Goal: Complete application form

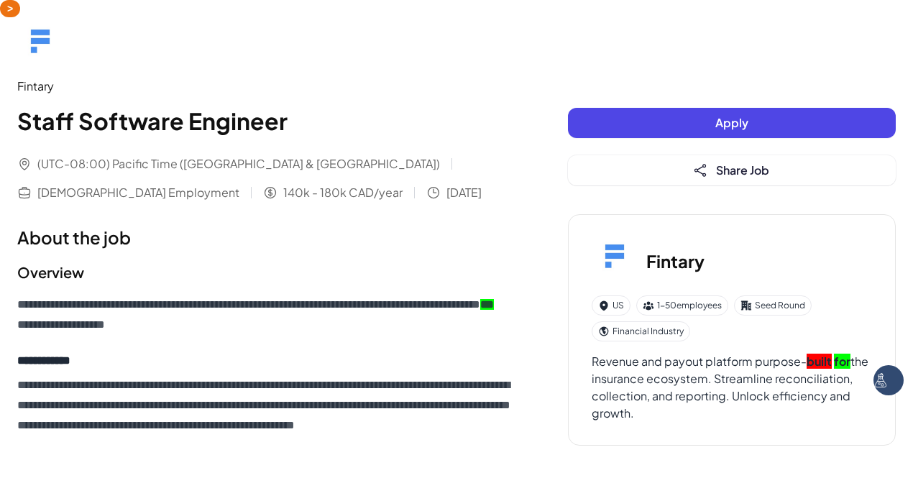
click at [690, 131] on button "Apply" at bounding box center [732, 123] width 328 height 30
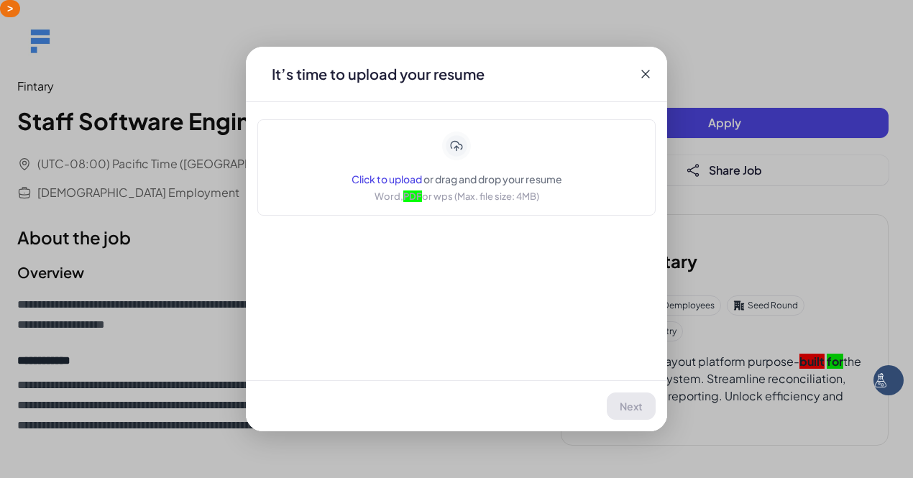
click at [451, 136] on icon at bounding box center [456, 146] width 29 height 29
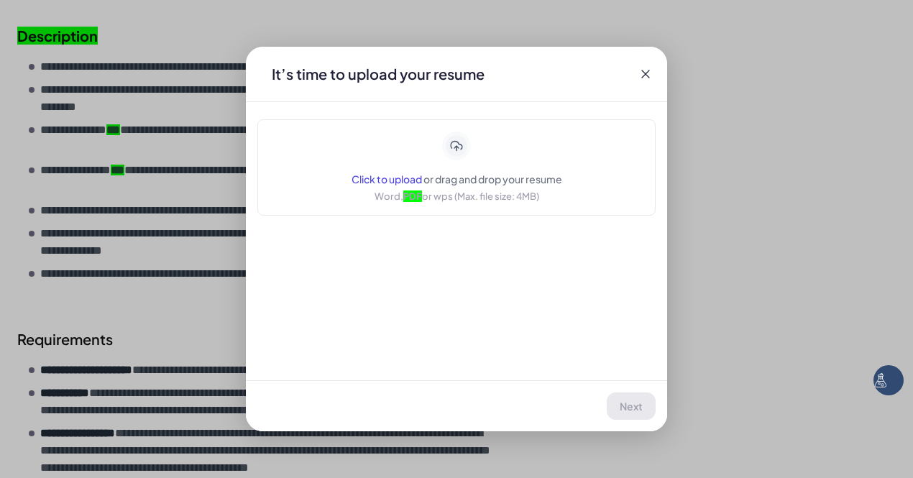
scroll to position [360, 0]
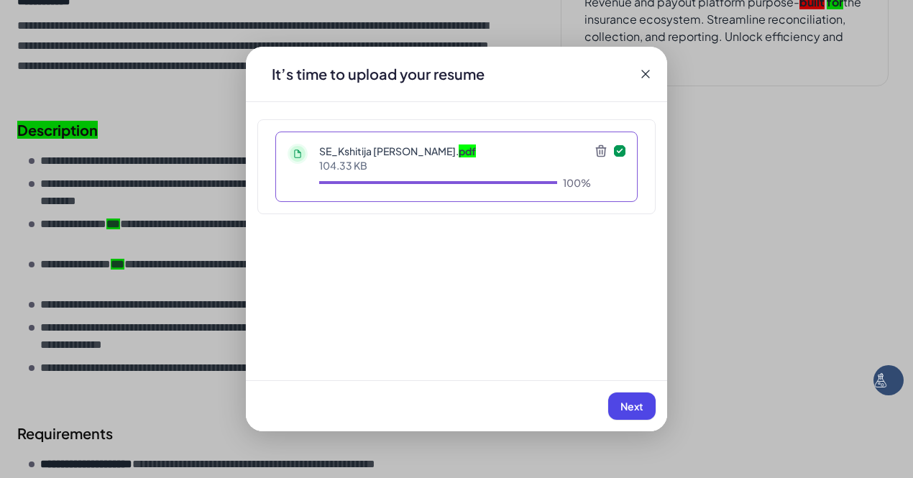
click at [631, 414] on button "Next" at bounding box center [631, 406] width 47 height 27
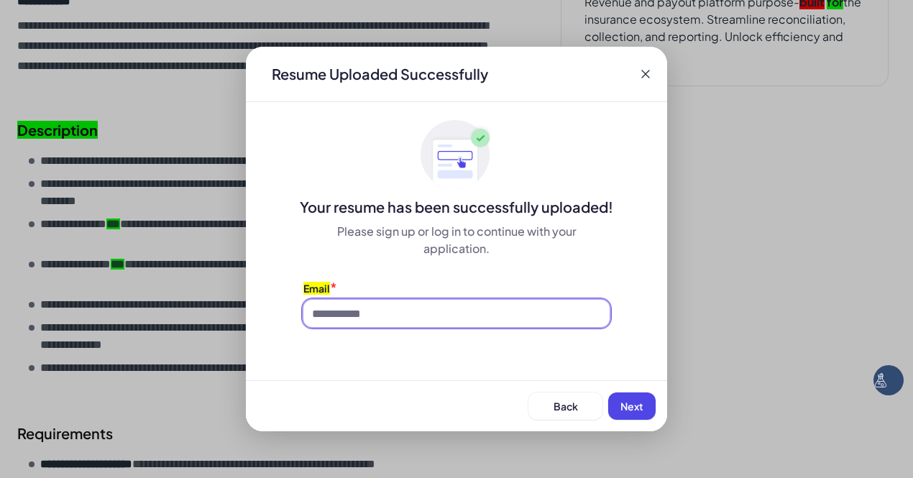
click at [412, 314] on input at bounding box center [457, 313] width 306 height 27
type input "**********"
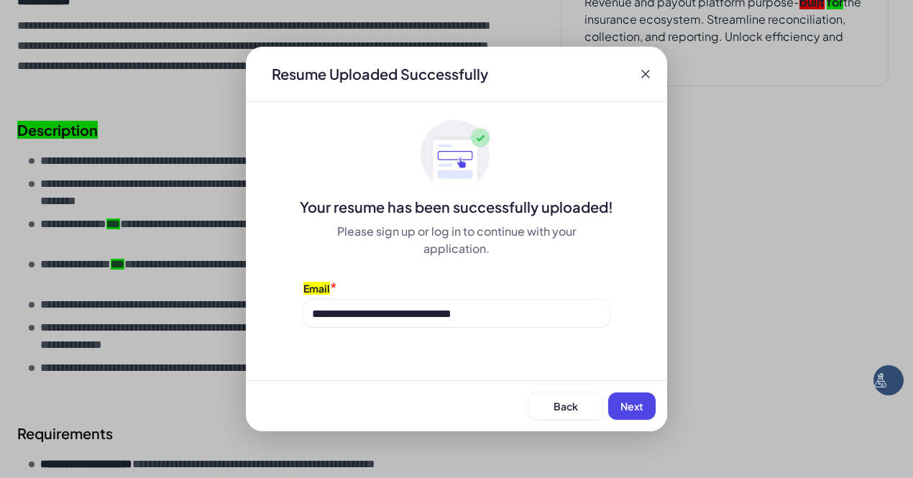
click at [629, 406] on span "Next" at bounding box center [632, 406] width 23 height 13
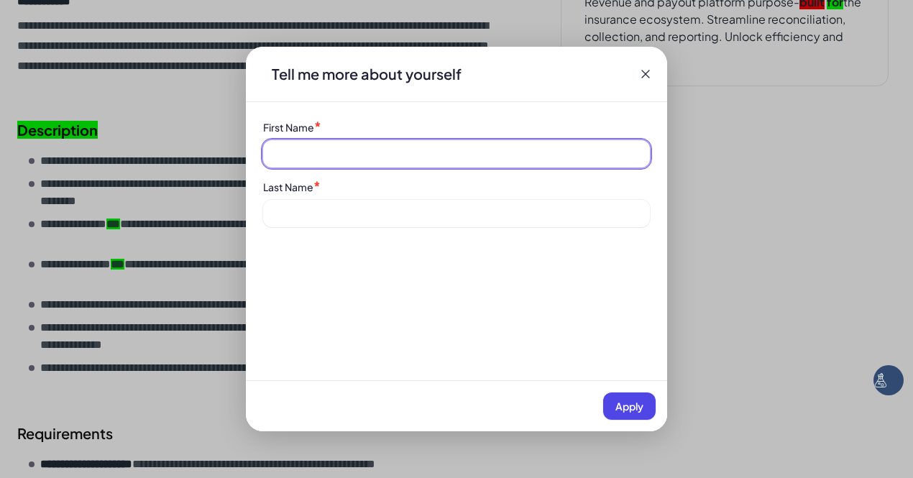
click at [322, 159] on input at bounding box center [456, 153] width 387 height 27
type input "********"
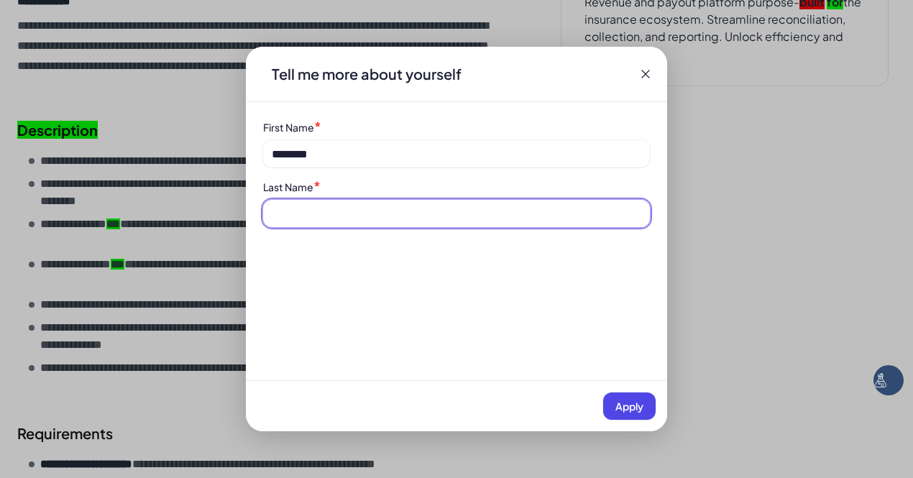
click at [332, 209] on input at bounding box center [456, 213] width 387 height 27
type input "**********"
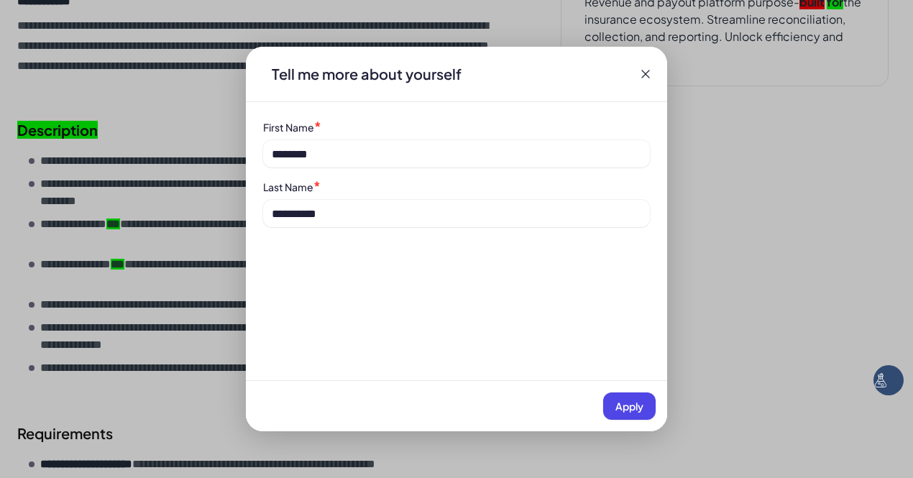
click at [632, 406] on span "Apply" at bounding box center [630, 406] width 28 height 13
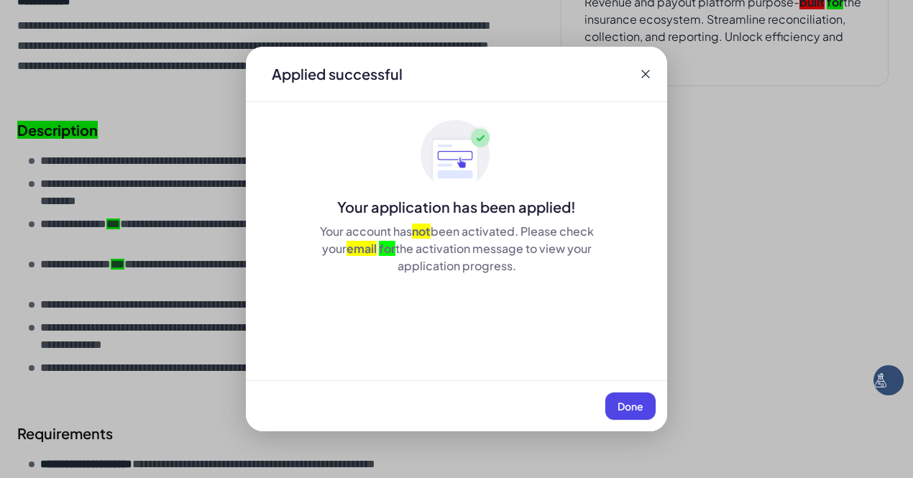
click at [620, 413] on button "Done" at bounding box center [631, 406] width 50 height 27
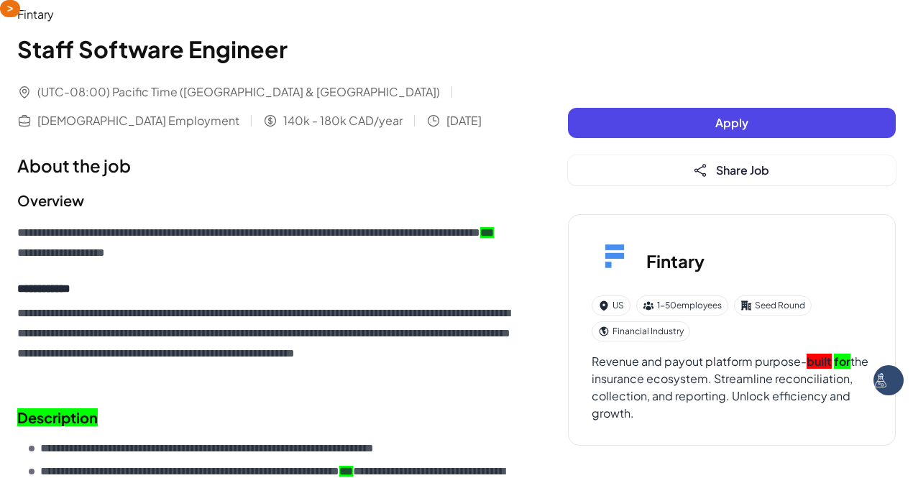
scroll to position [0, 0]
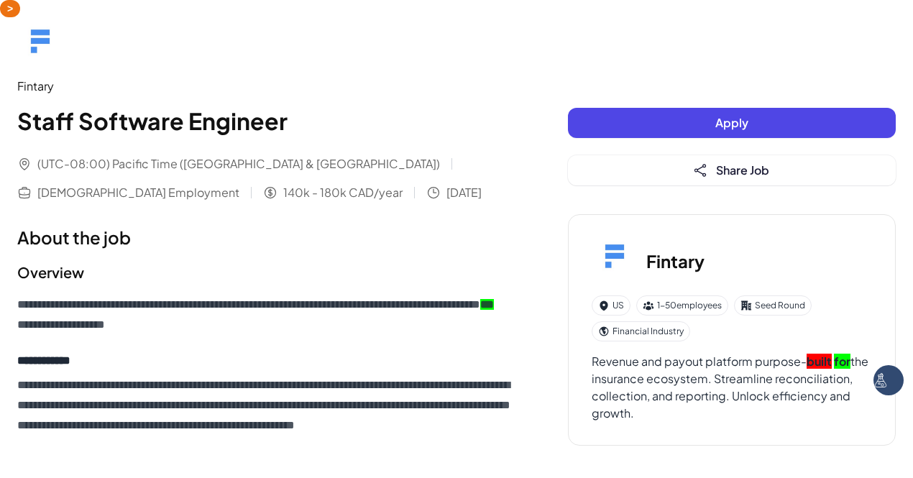
click at [689, 127] on button "Apply" at bounding box center [732, 123] width 328 height 30
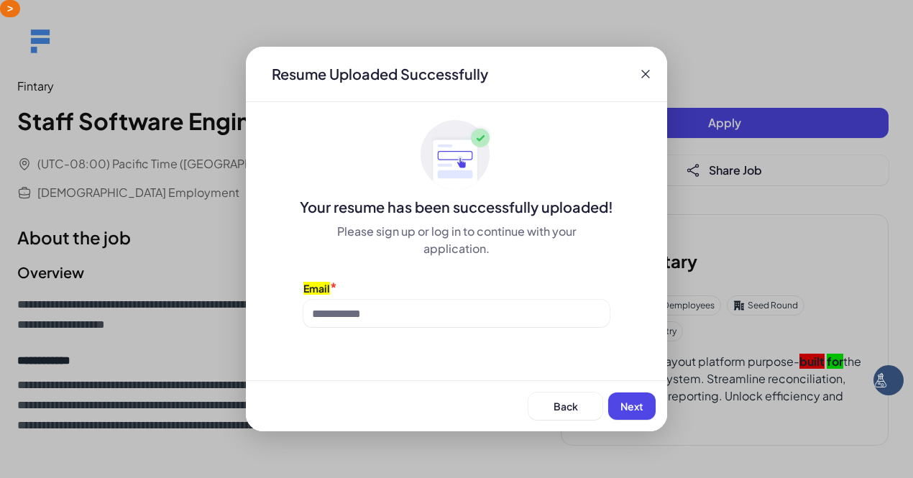
click at [644, 78] on icon at bounding box center [646, 74] width 14 height 14
